Goal: Task Accomplishment & Management: Manage account settings

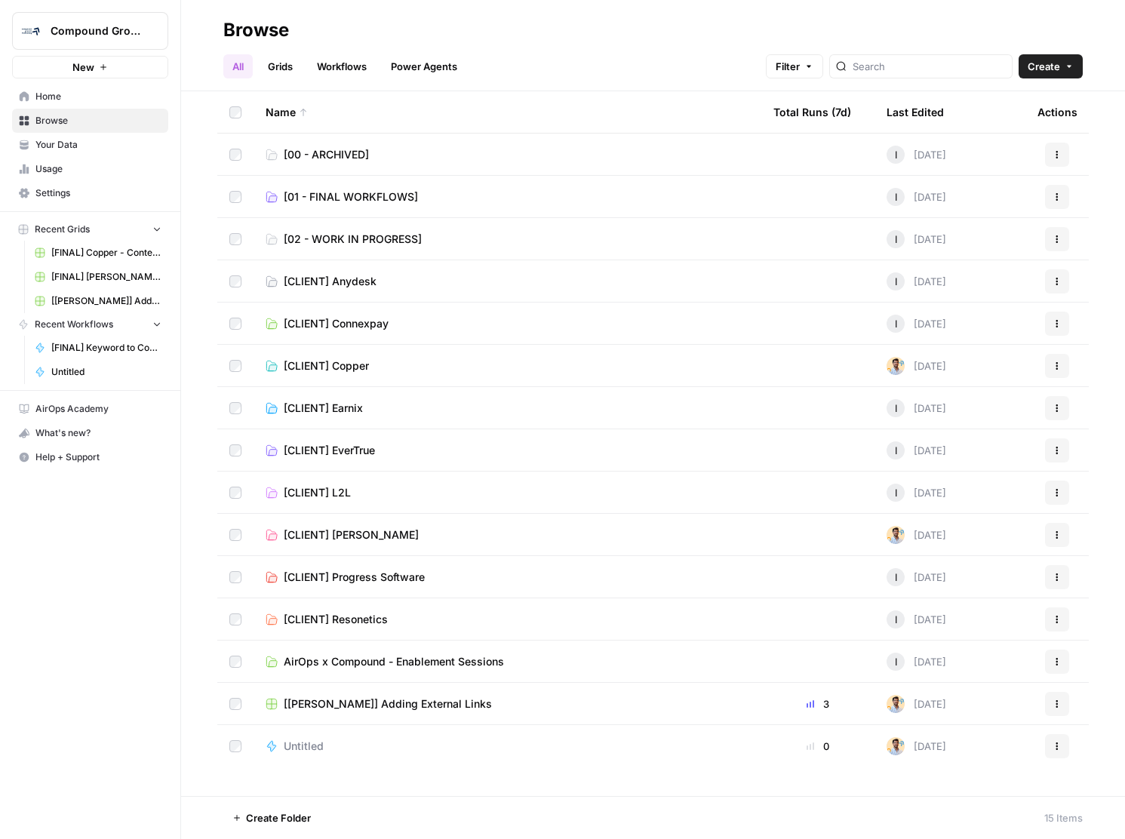
click at [86, 147] on span "Your Data" at bounding box center [98, 145] width 126 height 14
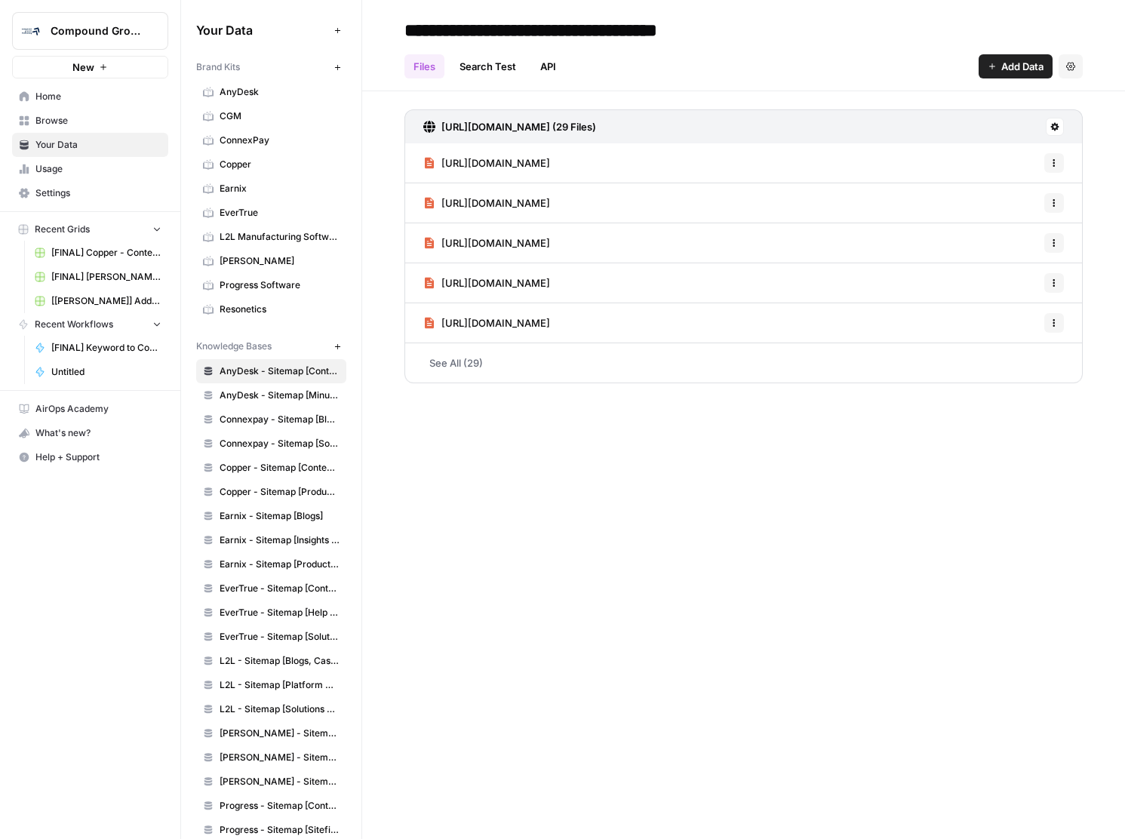
click at [78, 135] on link "Your Data" at bounding box center [90, 145] width 156 height 24
click at [67, 110] on link "Browse" at bounding box center [90, 121] width 156 height 24
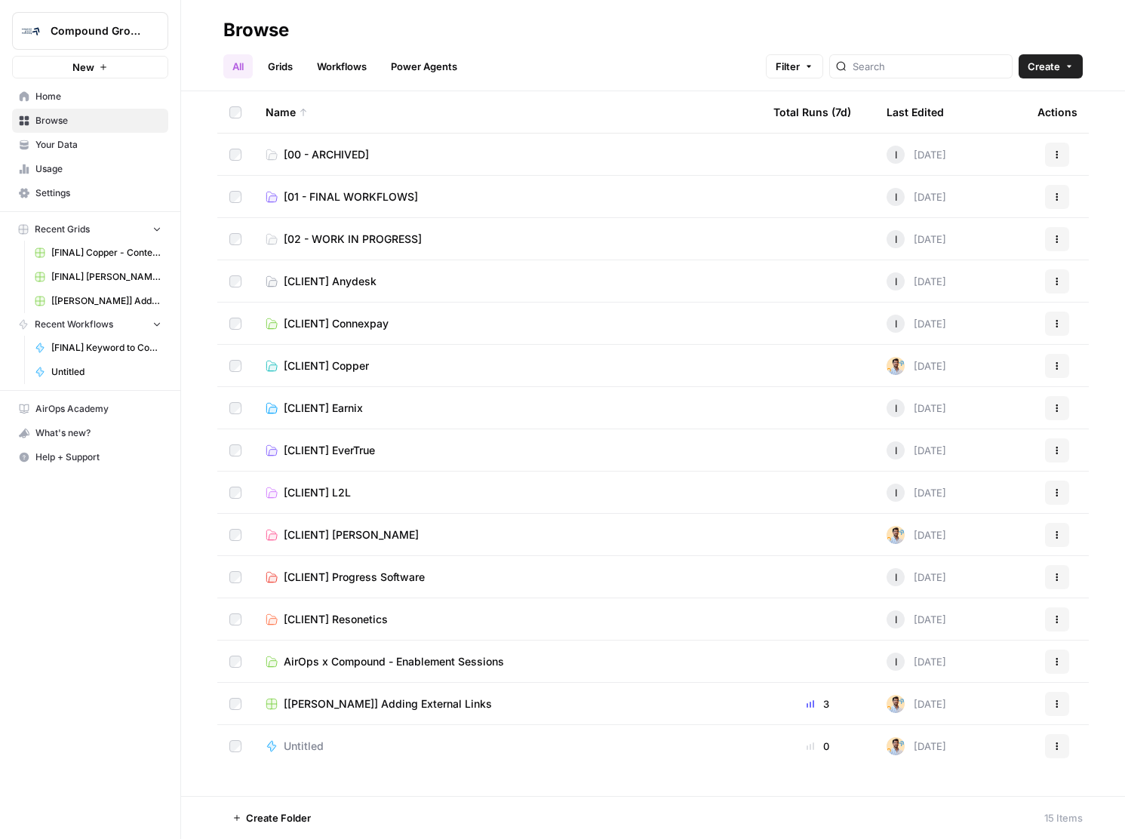
click at [289, 71] on link "Grids" at bounding box center [280, 66] width 43 height 24
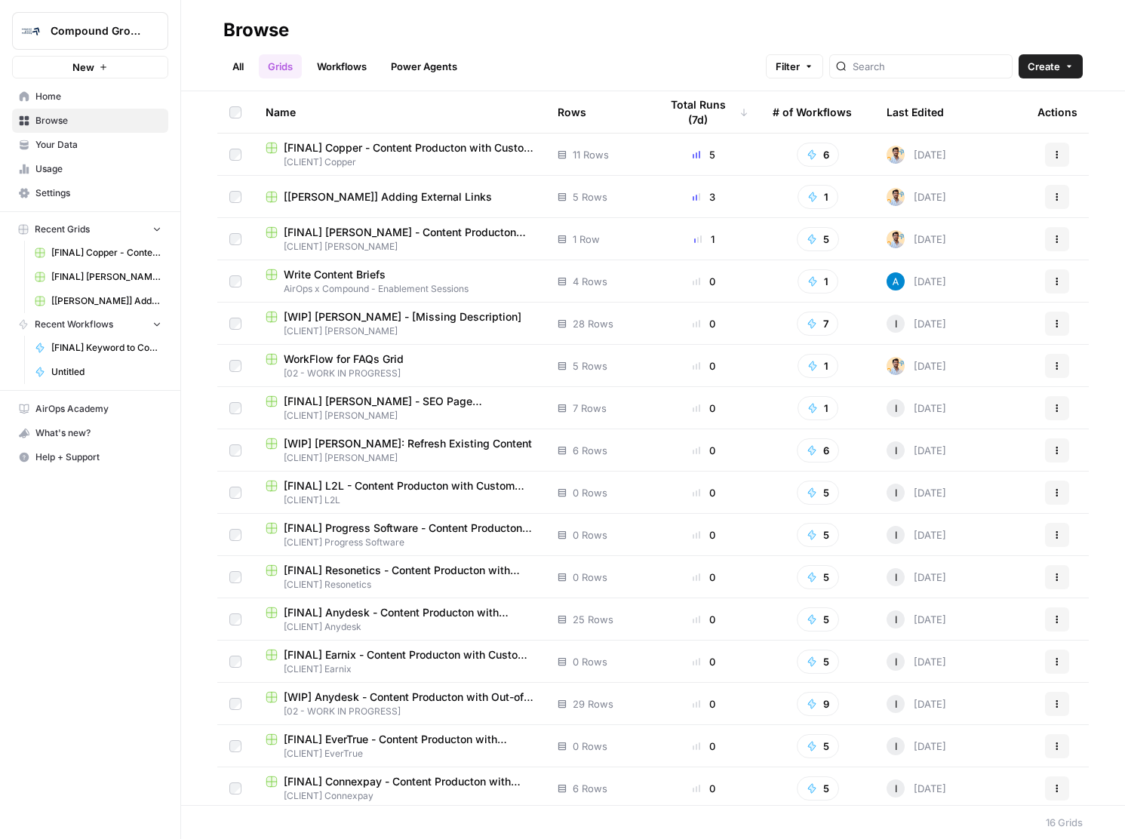
click at [346, 63] on link "Workflows" at bounding box center [342, 66] width 68 height 24
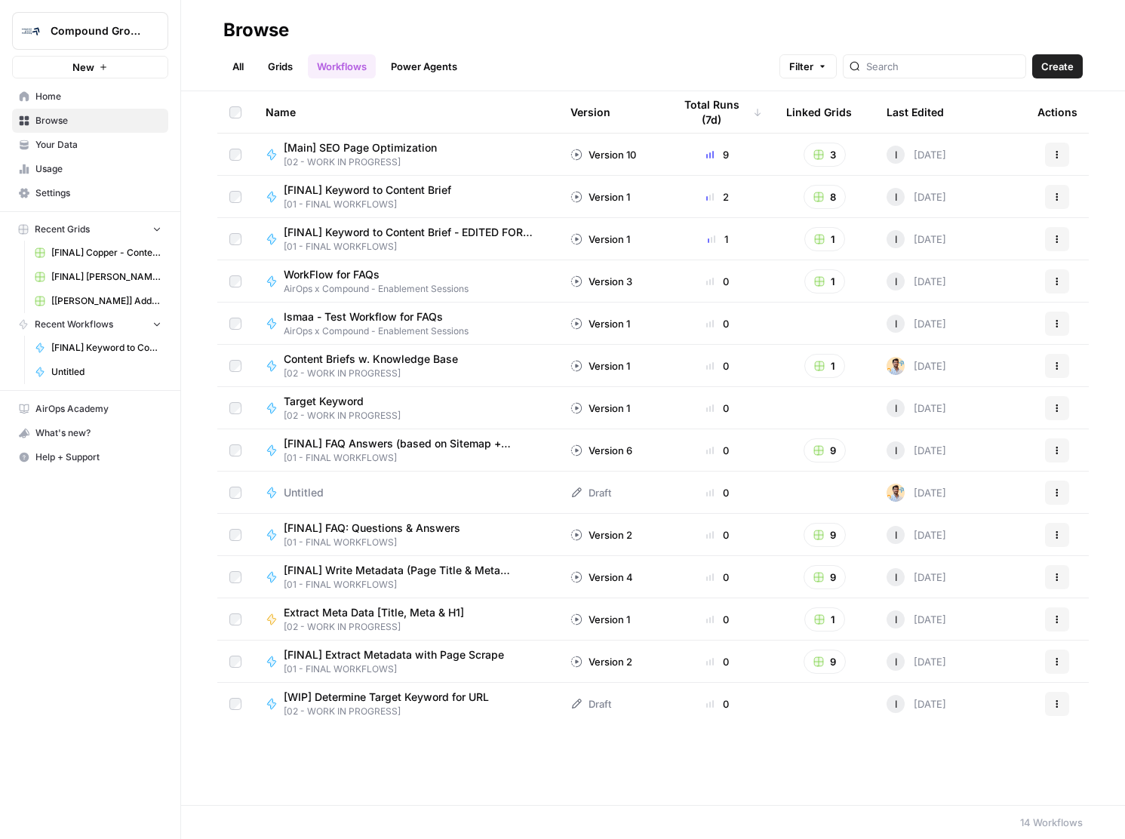
click at [415, 61] on link "Power Agents" at bounding box center [424, 66] width 84 height 24
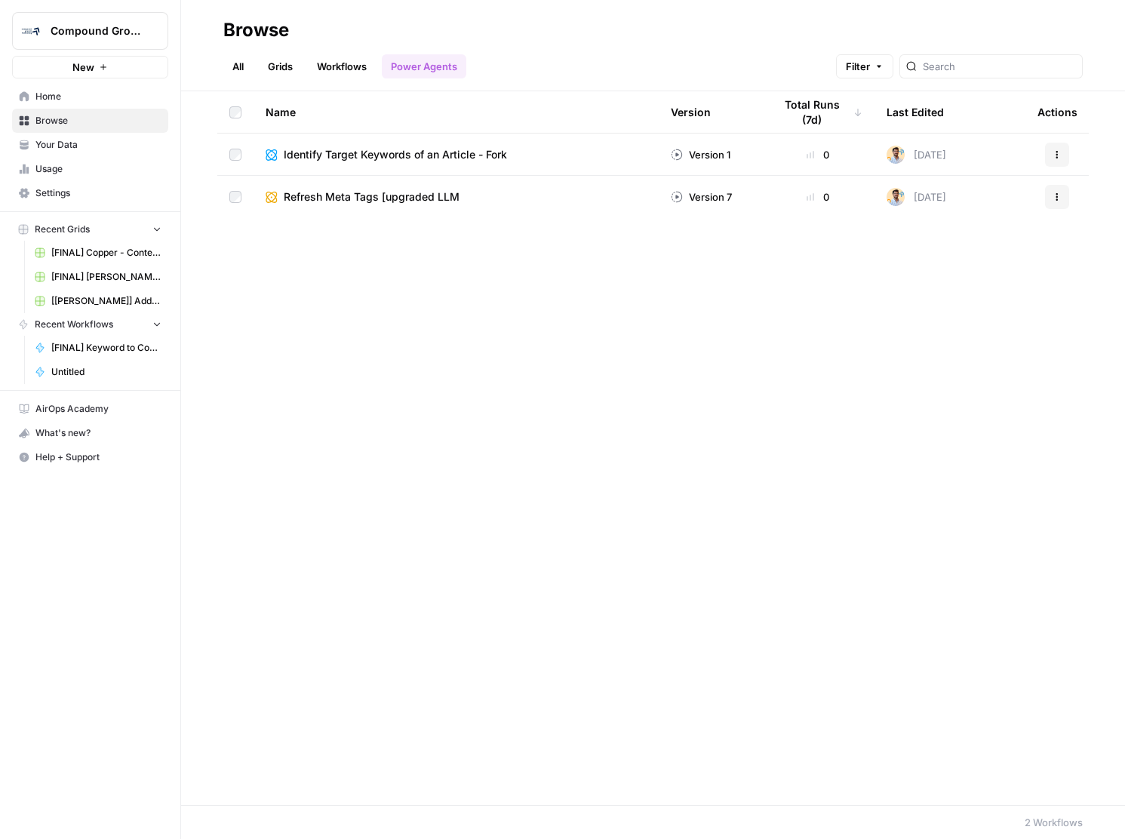
click at [225, 69] on link "All" at bounding box center [237, 66] width 29 height 24
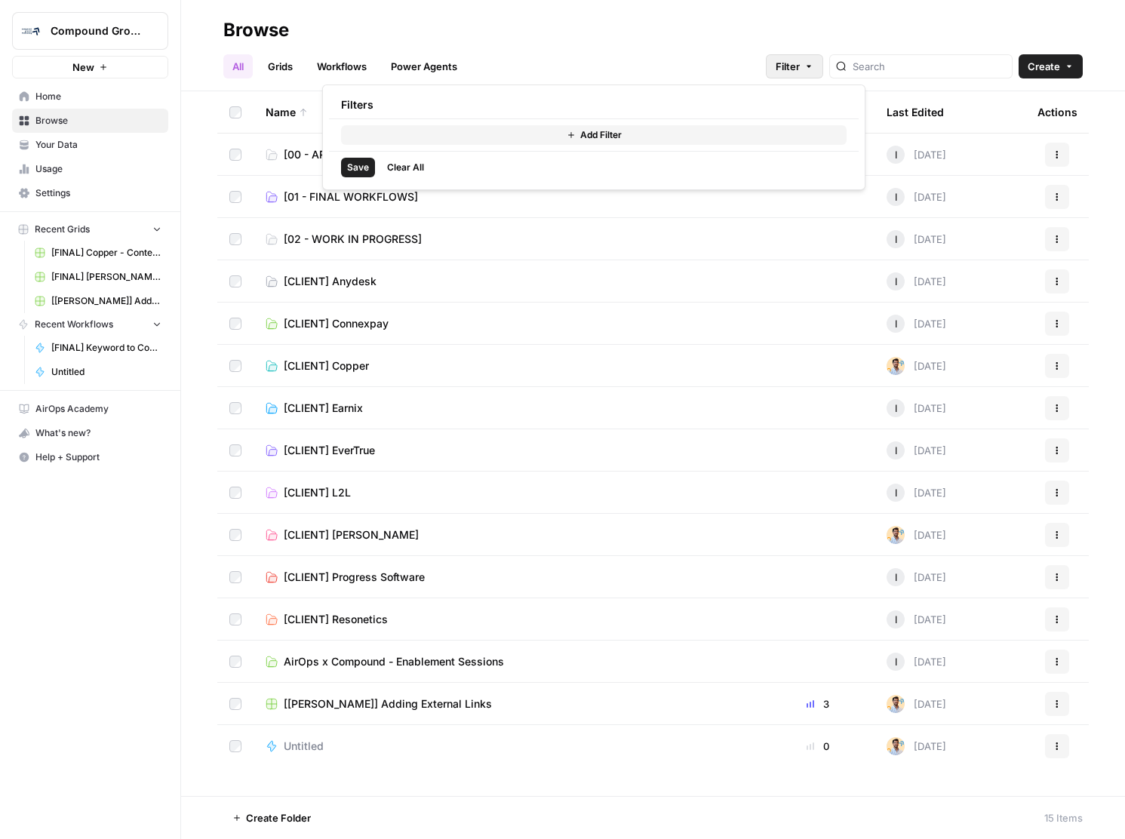
click at [813, 68] on icon "button" at bounding box center [808, 66] width 9 height 9
click at [770, 57] on div "All Grids Workflows Power Agents Filter Create" at bounding box center [652, 60] width 859 height 36
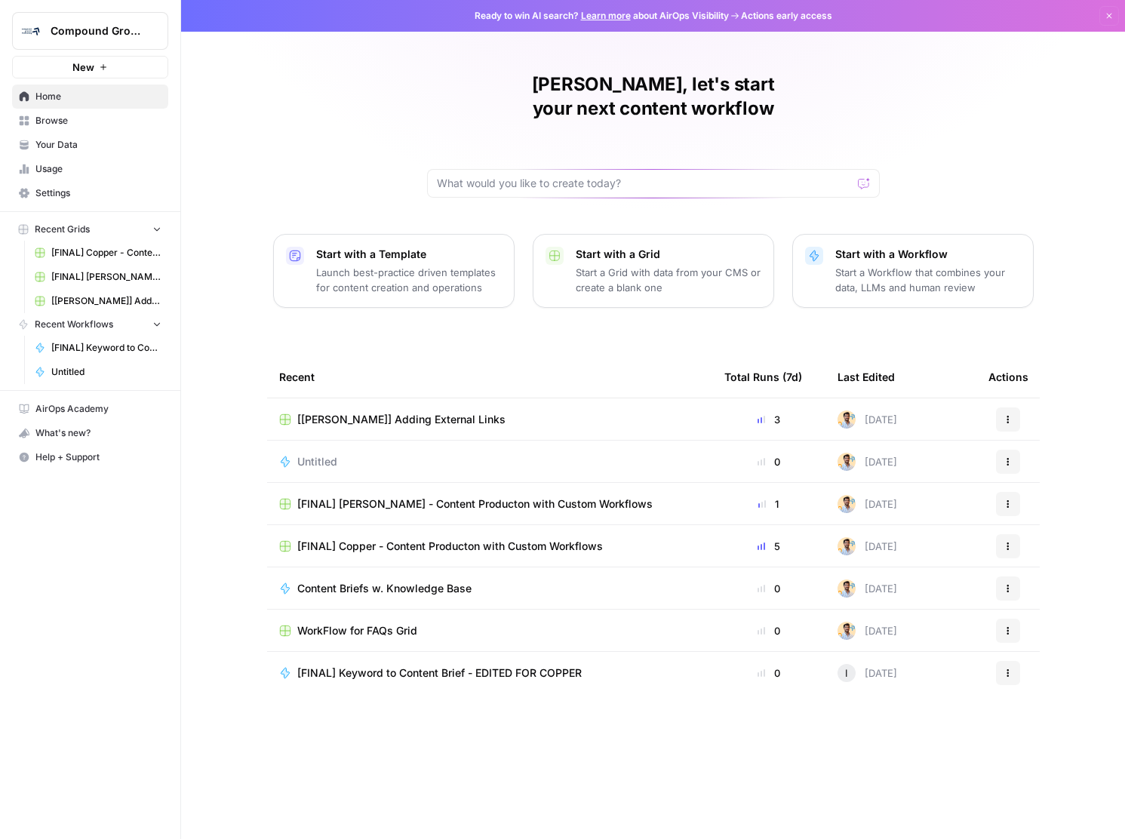
click at [60, 121] on span "Browse" at bounding box center [98, 121] width 126 height 14
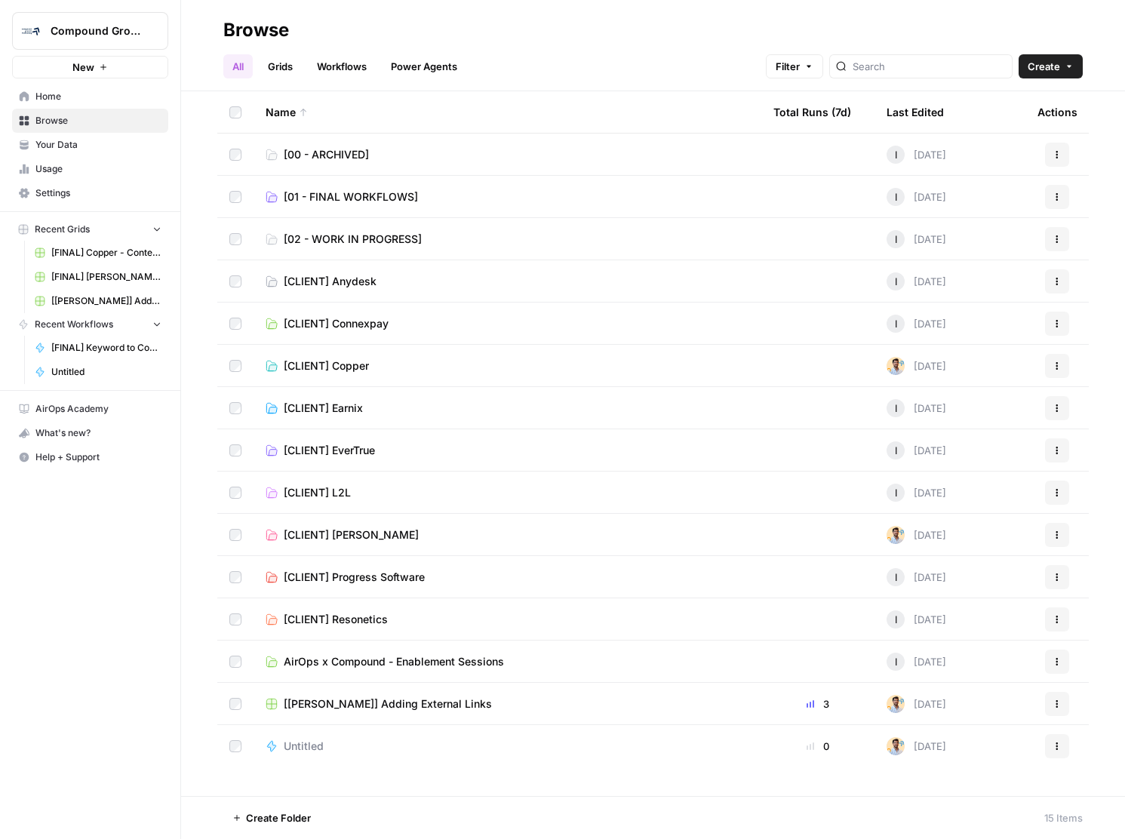
click at [280, 64] on link "Grids" at bounding box center [280, 66] width 43 height 24
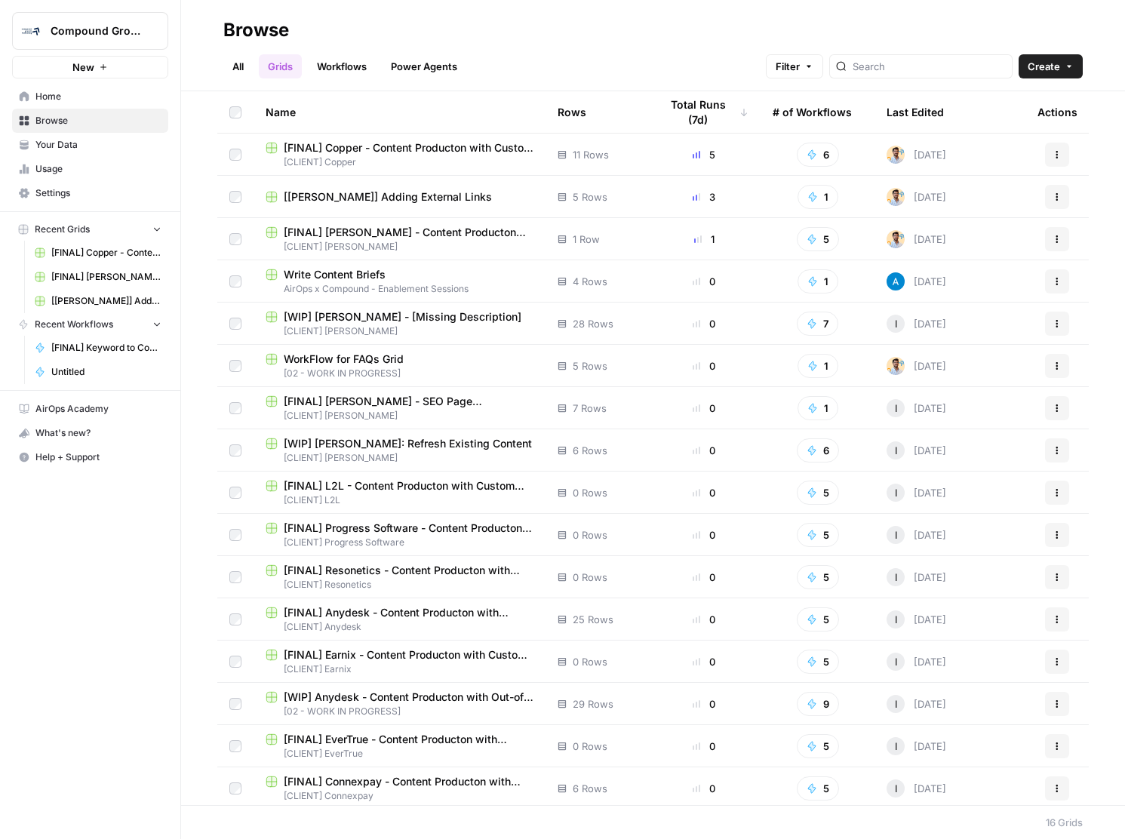
click at [253, 60] on link "All" at bounding box center [237, 66] width 29 height 24
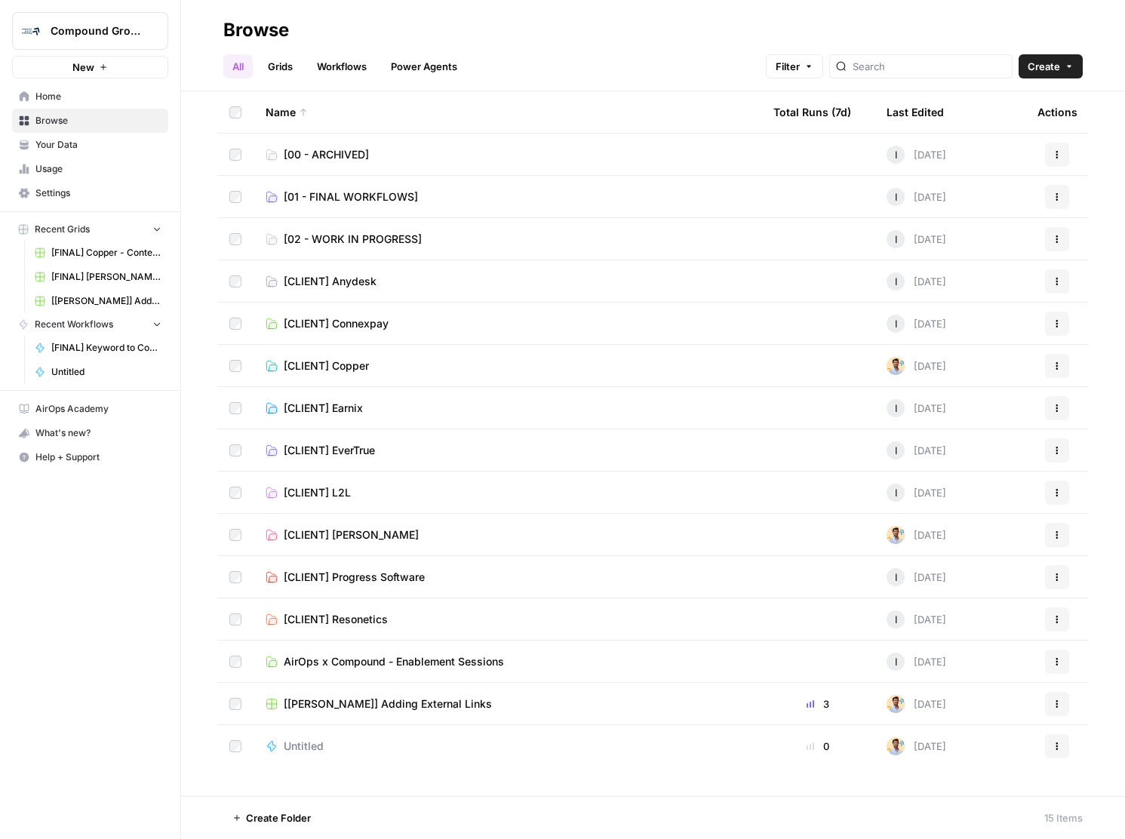
click at [349, 536] on span "[CLIENT] [PERSON_NAME]" at bounding box center [351, 534] width 135 height 15
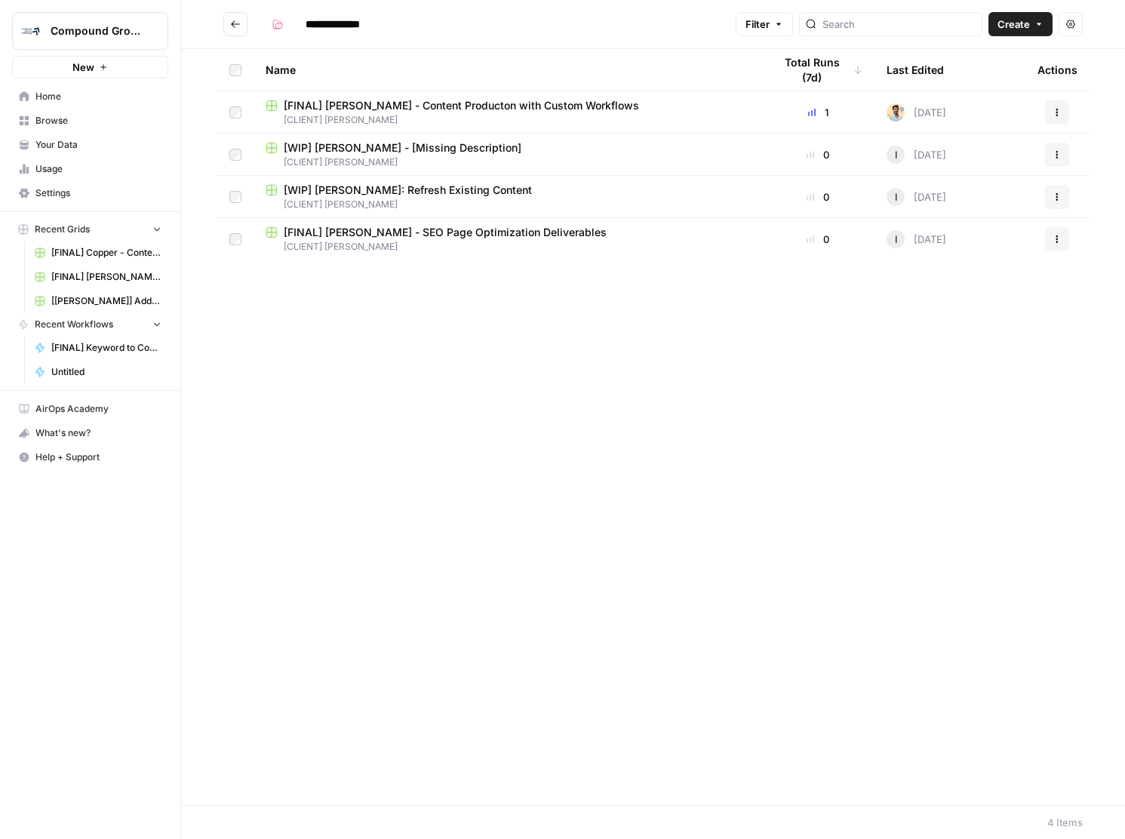
click at [237, 26] on icon "Go back" at bounding box center [235, 24] width 11 height 11
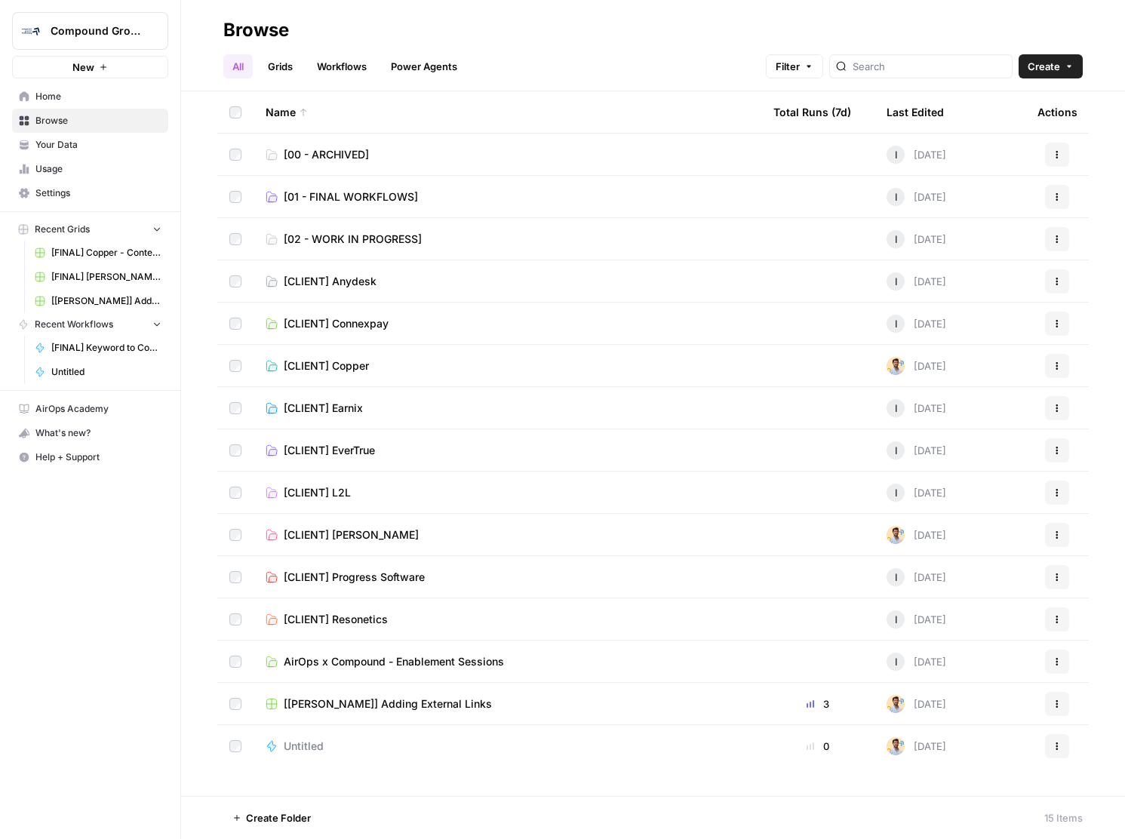
click at [284, 66] on link "Grids" at bounding box center [280, 66] width 43 height 24
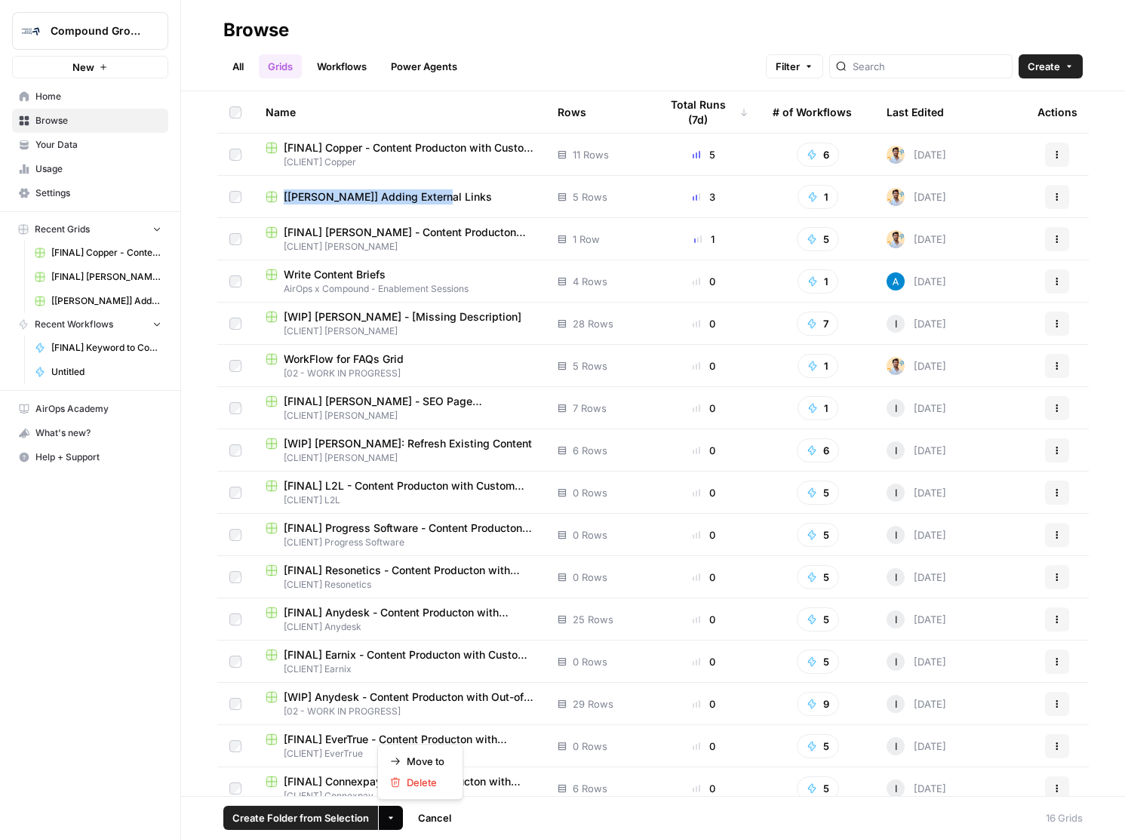
click at [382, 819] on button "More Options" at bounding box center [391, 818] width 24 height 24
click at [407, 759] on span "Move to" at bounding box center [426, 761] width 38 height 15
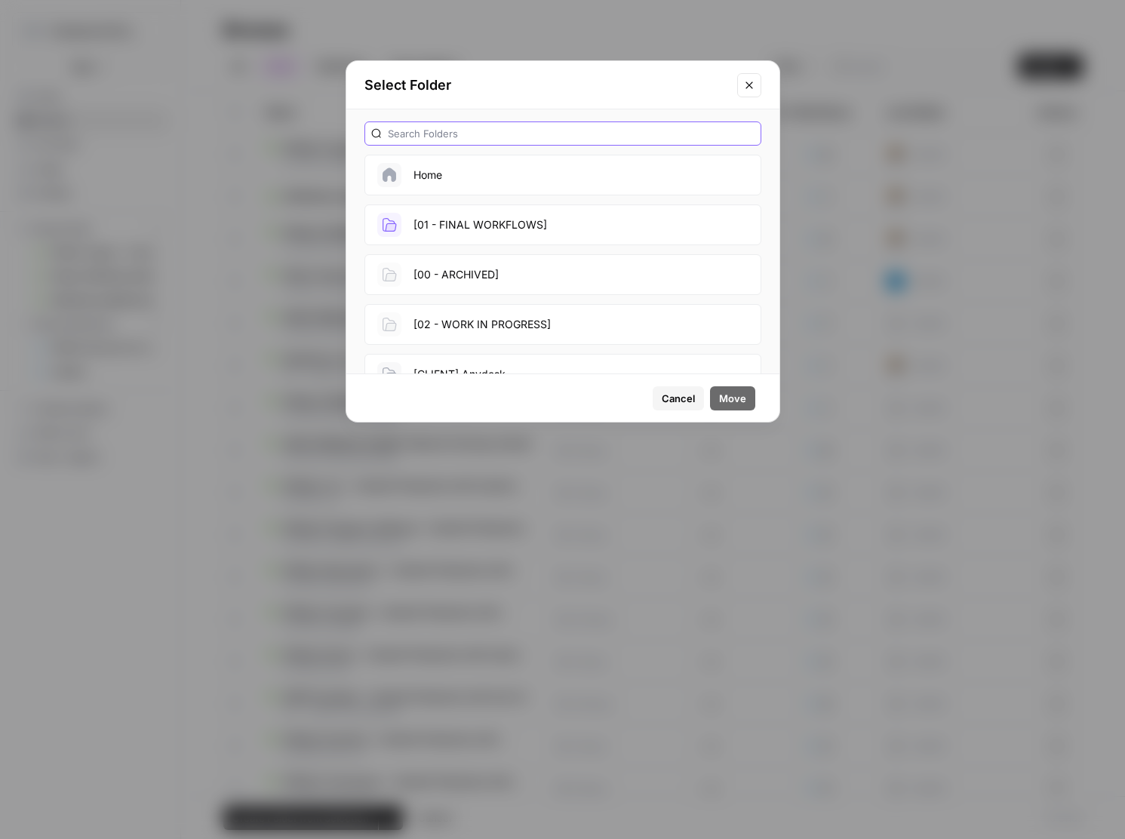
click at [456, 134] on input "text" at bounding box center [571, 133] width 367 height 15
type input "min"
click at [502, 228] on button "[CLIENT] [PERSON_NAME]" at bounding box center [562, 224] width 397 height 41
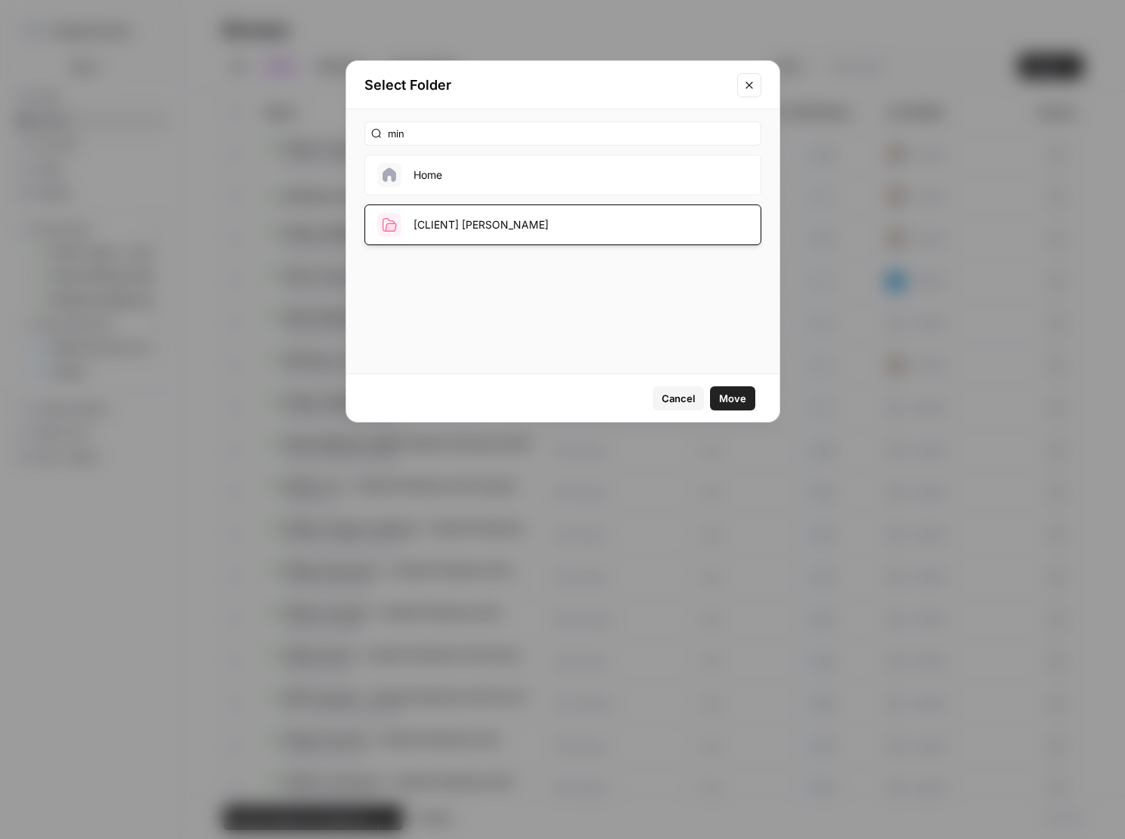
click at [733, 397] on span "Move" at bounding box center [732, 398] width 27 height 15
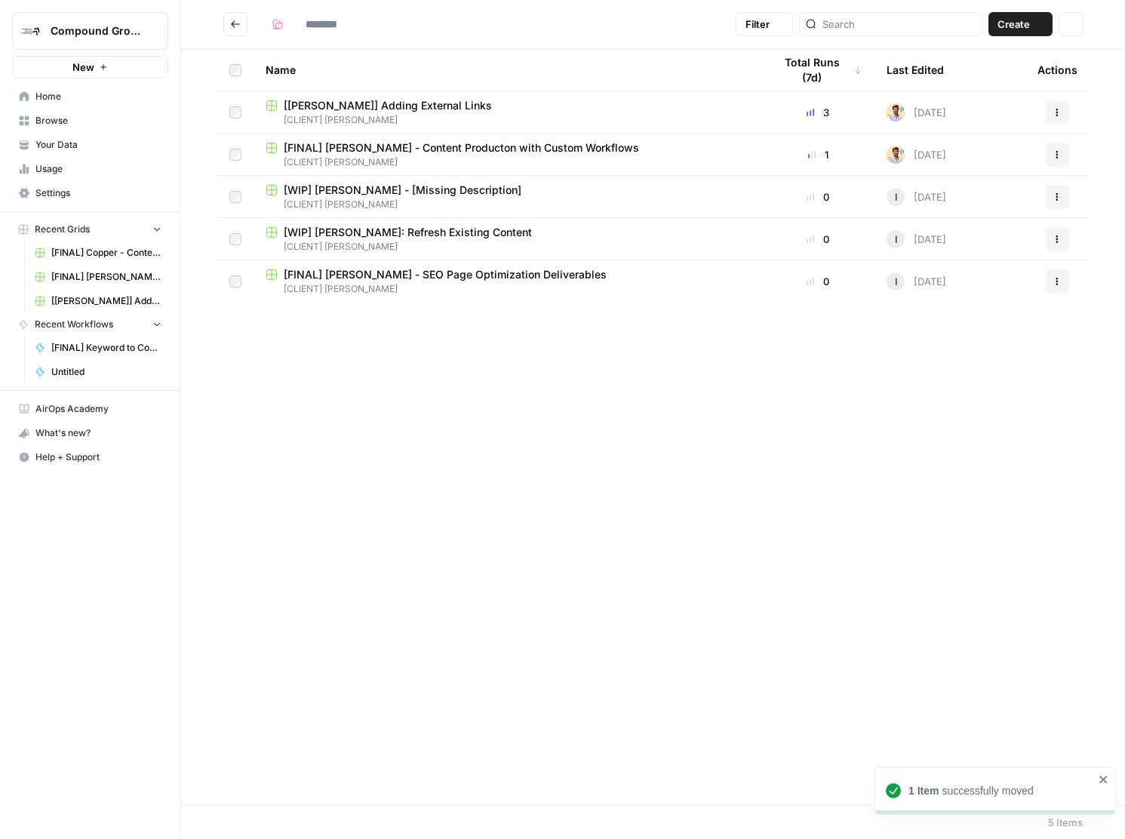
type input "**********"
